Goal: Information Seeking & Learning: Understand process/instructions

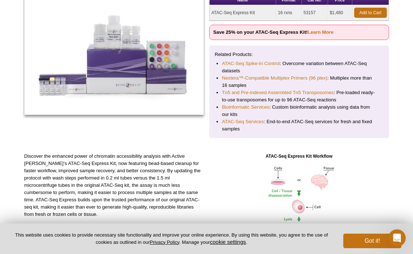
scroll to position [36, 0]
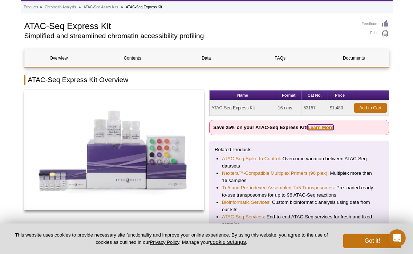
click at [322, 127] on link "Learn More" at bounding box center [321, 127] width 26 height 5
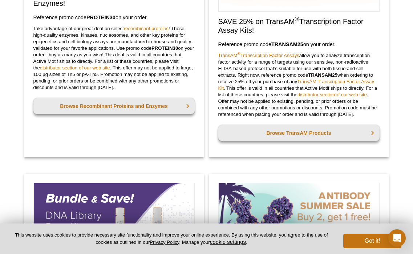
scroll to position [348, 0]
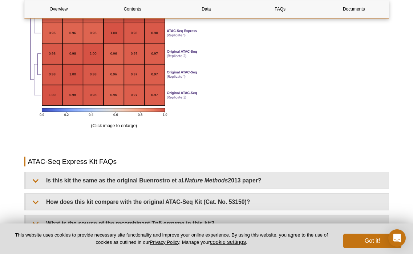
scroll to position [1485, 0]
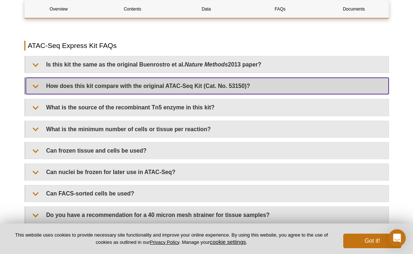
click at [122, 91] on summary "How does this kit compare with the original ATAC-Seq Kit (Cat. No. 53150)?" at bounding box center [207, 86] width 363 height 16
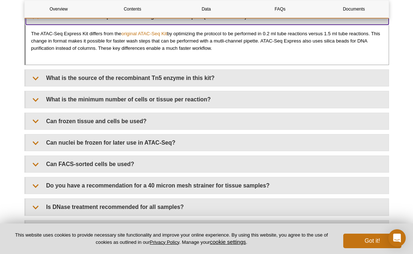
scroll to position [1558, 0]
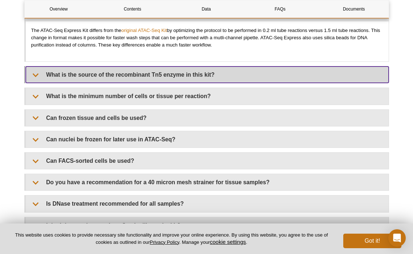
click at [115, 77] on summary "What is the source of the recombinant Tn5 enzyme in this kit?" at bounding box center [207, 74] width 363 height 16
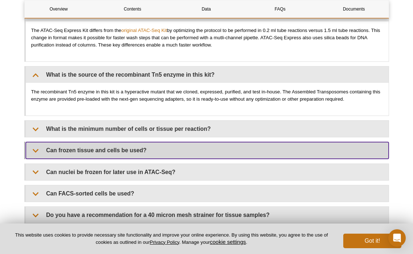
click at [80, 146] on summary "Can frozen tissue and cells be used?" at bounding box center [207, 150] width 363 height 16
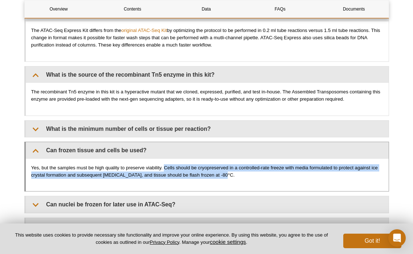
drag, startPoint x: 173, startPoint y: 167, endPoint x: 223, endPoint y: 177, distance: 51.1
click at [223, 177] on p "Yes, but the samples must be high quality to preserve viability. Cells should b…" at bounding box center [207, 171] width 352 height 15
copy p "Cells should be cryopreserved in a controlled-rate freeze with media formulated…"
click at [287, 178] on p "Yes, but the samples must be high quality to preserve viability. Cells should b…" at bounding box center [207, 171] width 352 height 15
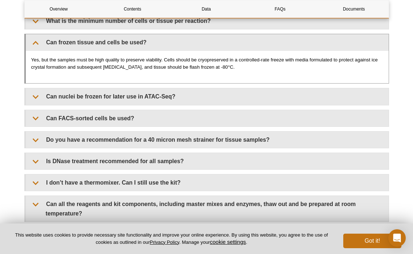
scroll to position [1667, 0]
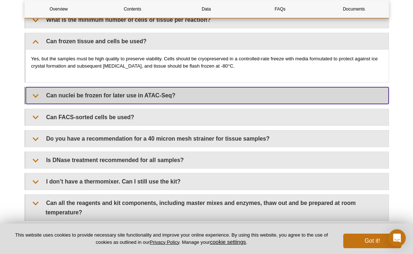
click at [114, 96] on summary "Can nuclei be frozen for later use in ATAC-Seq?" at bounding box center [207, 95] width 363 height 16
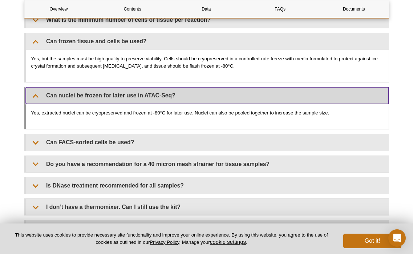
scroll to position [1703, 0]
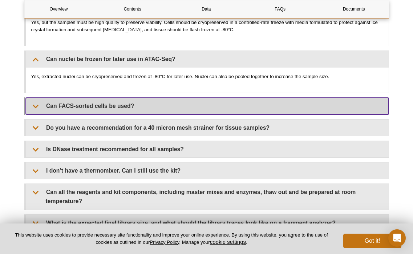
click at [80, 109] on summary "Can FACS-sorted cells be used?" at bounding box center [207, 106] width 363 height 16
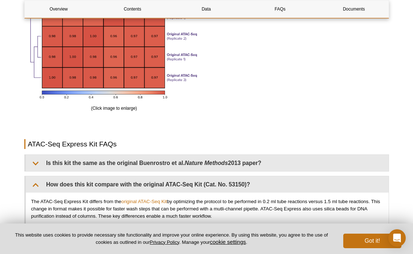
scroll to position [1376, 0]
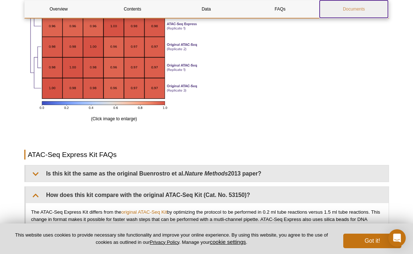
click at [342, 10] on link "Documents" at bounding box center [354, 8] width 68 height 17
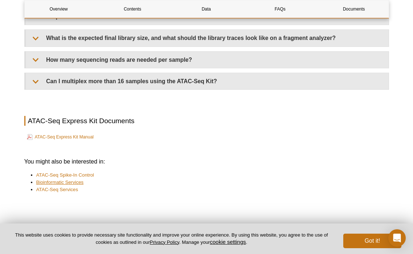
scroll to position [1954, 0]
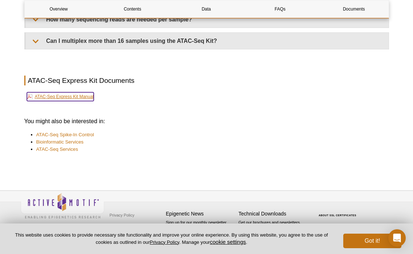
click at [72, 98] on link "ATAC-Seq Express Kit Manual" at bounding box center [60, 96] width 67 height 9
